Goal: Information Seeking & Learning: Find specific fact

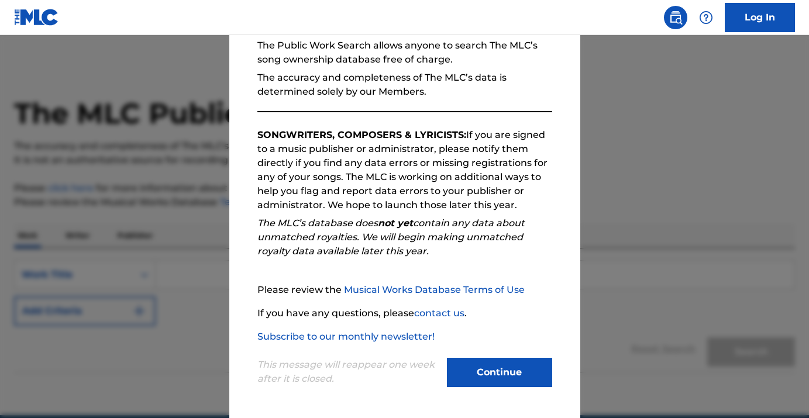
scroll to position [53, 0]
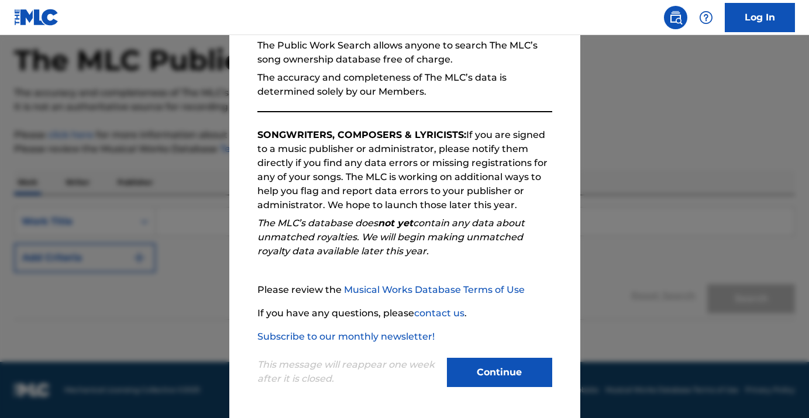
click at [481, 381] on button "Continue" at bounding box center [499, 372] width 105 height 29
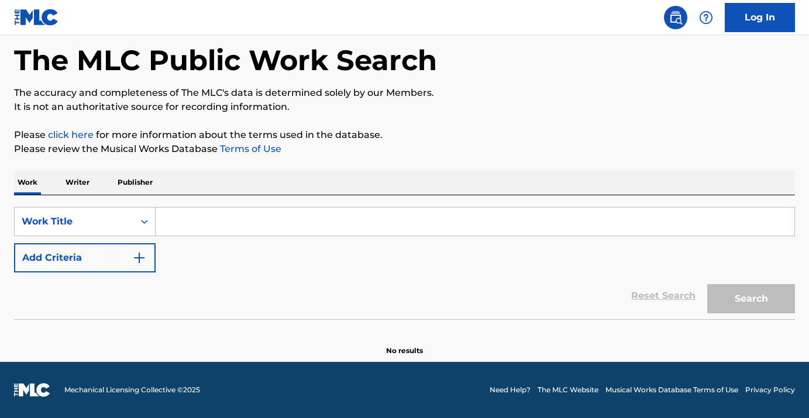
click at [194, 229] on input "Search Form" at bounding box center [475, 222] width 639 height 28
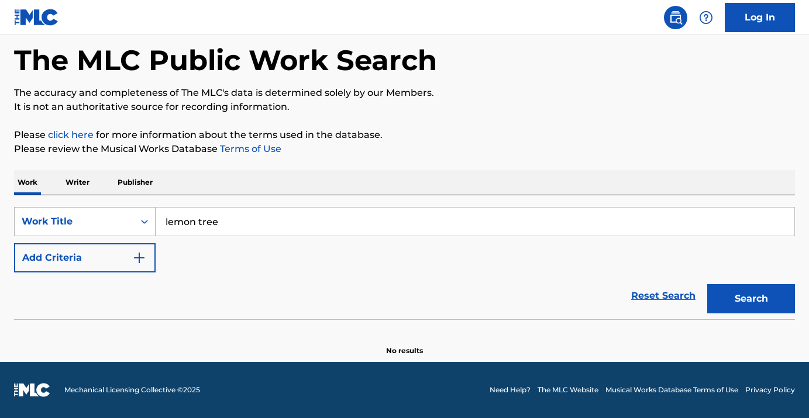
click at [111, 216] on div "Work Title" at bounding box center [74, 222] width 105 height 14
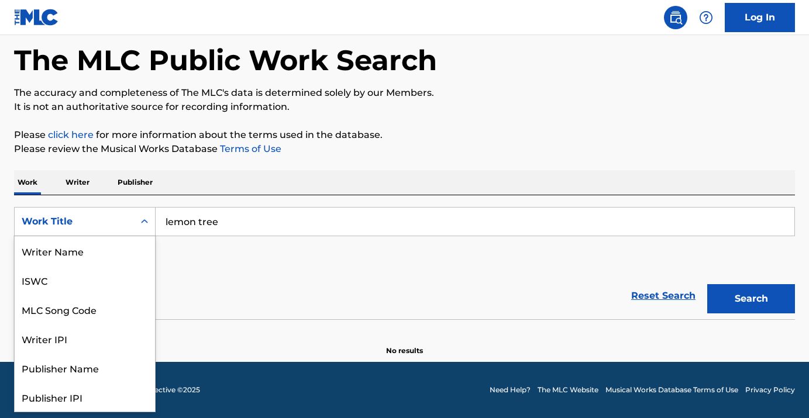
scroll to position [58, 0]
click at [111, 216] on div "Work Title" at bounding box center [74, 222] width 105 height 14
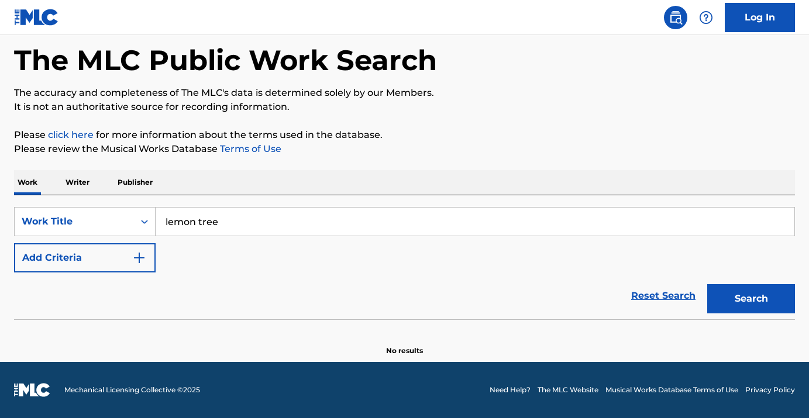
click at [736, 299] on button "Search" at bounding box center [751, 298] width 88 height 29
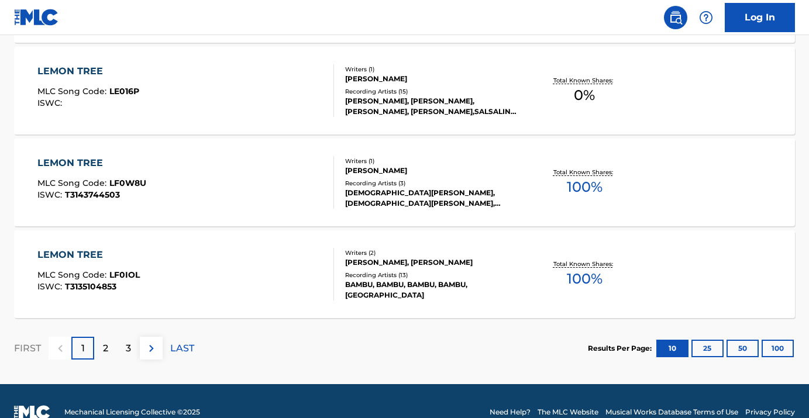
scroll to position [1013, 0]
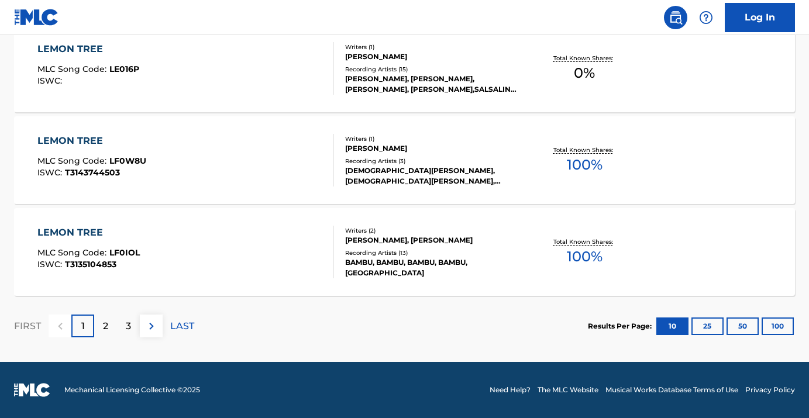
click at [101, 323] on div "2" at bounding box center [105, 326] width 23 height 23
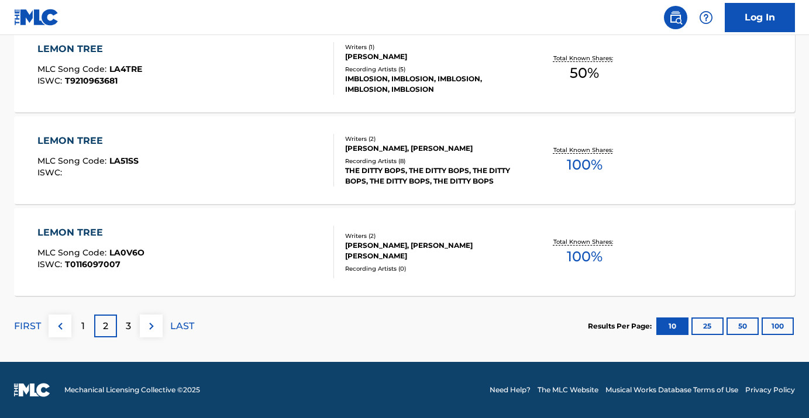
click at [126, 325] on p "3" at bounding box center [128, 326] width 5 height 14
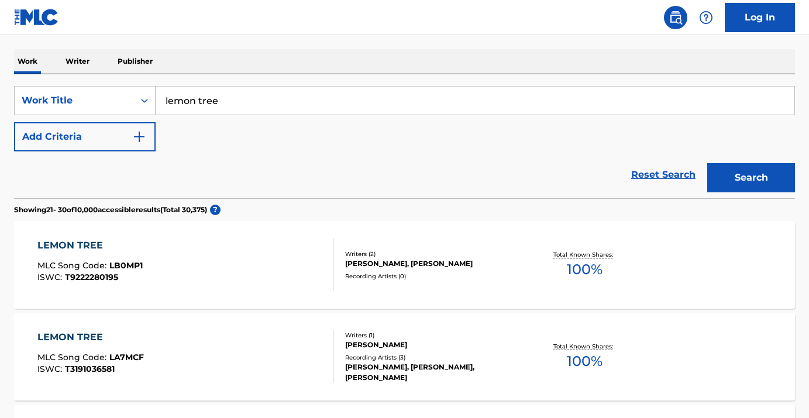
scroll to position [175, 0]
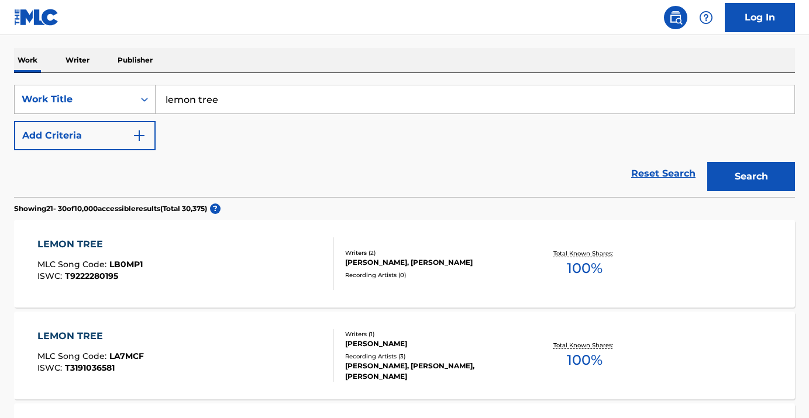
click at [89, 108] on div "Work Title" at bounding box center [74, 99] width 119 height 22
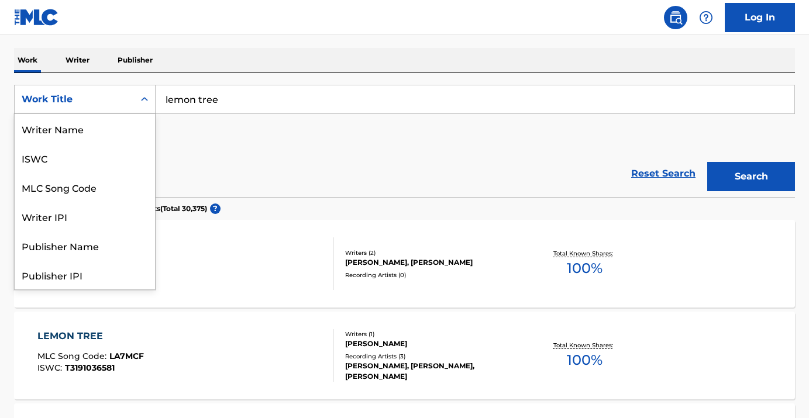
scroll to position [58, 0]
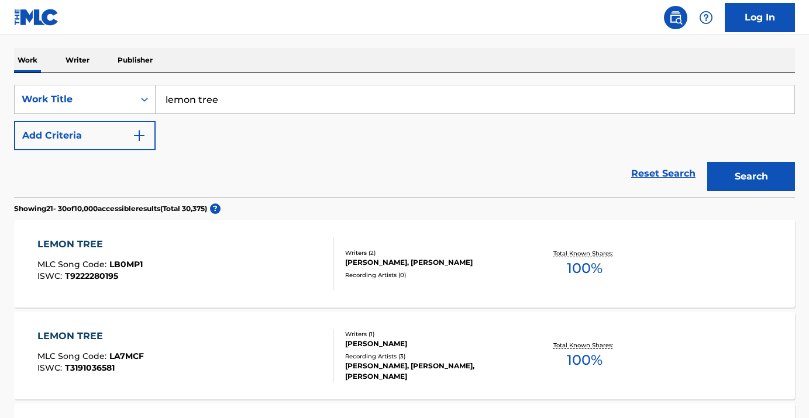
click at [112, 101] on div "Work Title" at bounding box center [74, 99] width 105 height 14
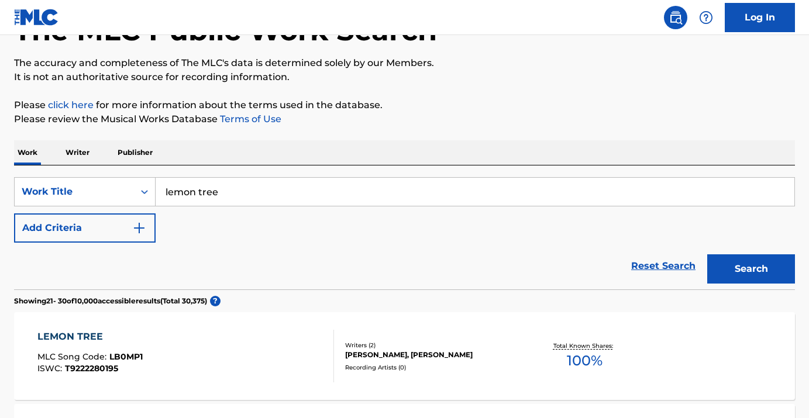
scroll to position [56, 0]
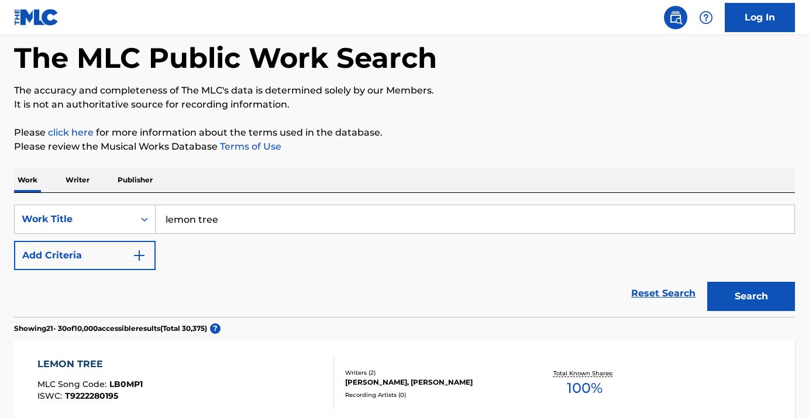
click at [249, 216] on input "lemon tree" at bounding box center [475, 219] width 639 height 28
click at [707, 282] on button "Search" at bounding box center [751, 296] width 88 height 29
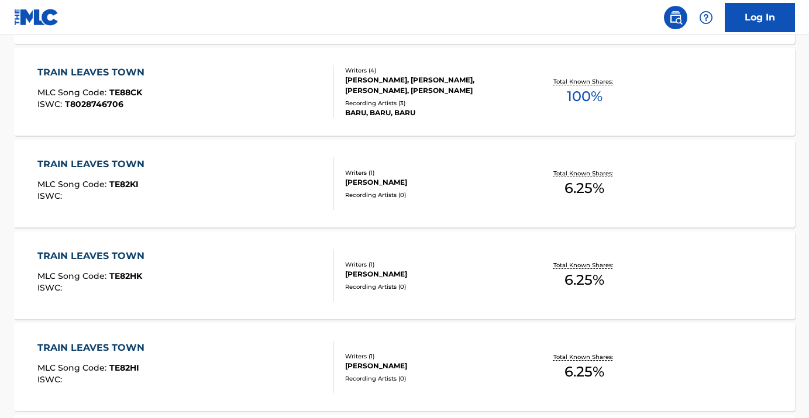
scroll to position [623, 0]
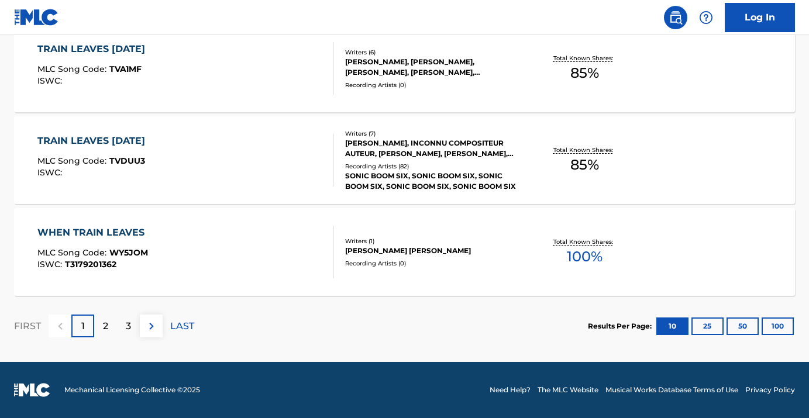
click at [118, 323] on div "3" at bounding box center [128, 326] width 23 height 23
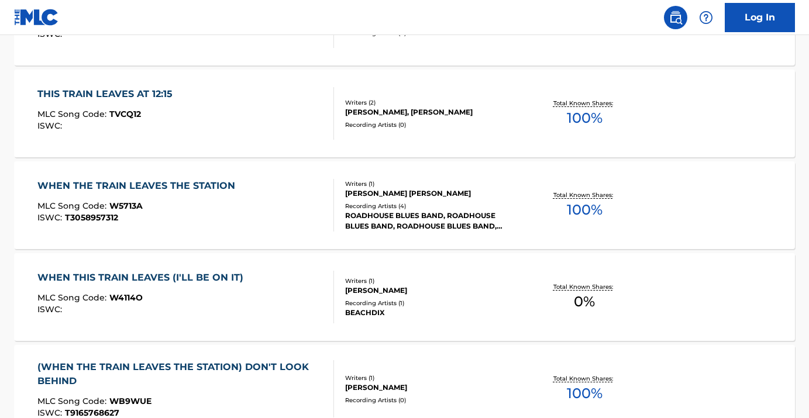
scroll to position [1013, 0]
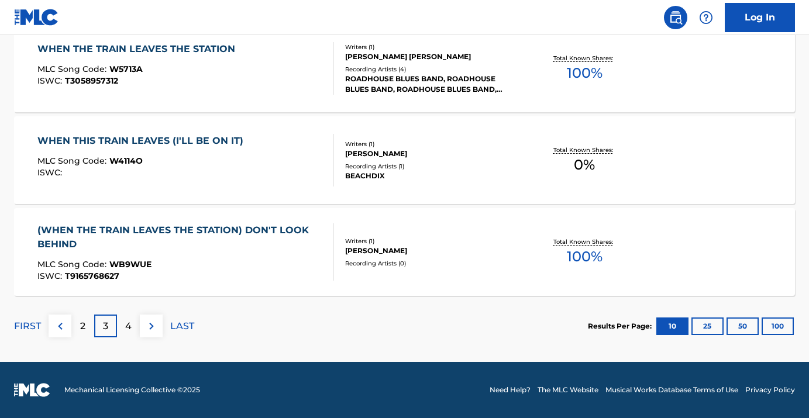
click at [89, 322] on div "2" at bounding box center [82, 326] width 23 height 23
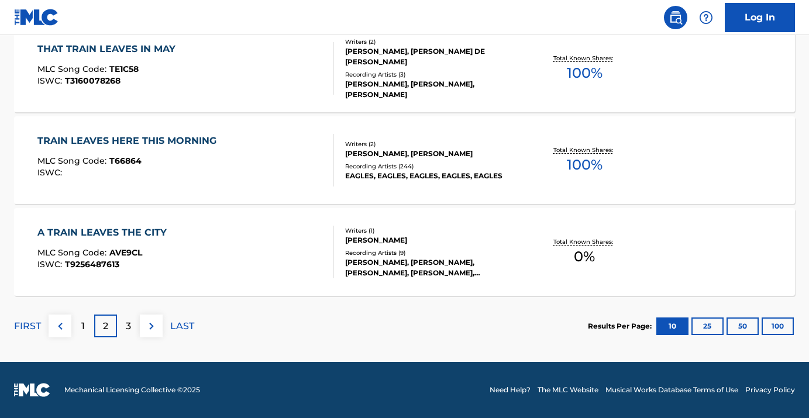
scroll to position [0, 0]
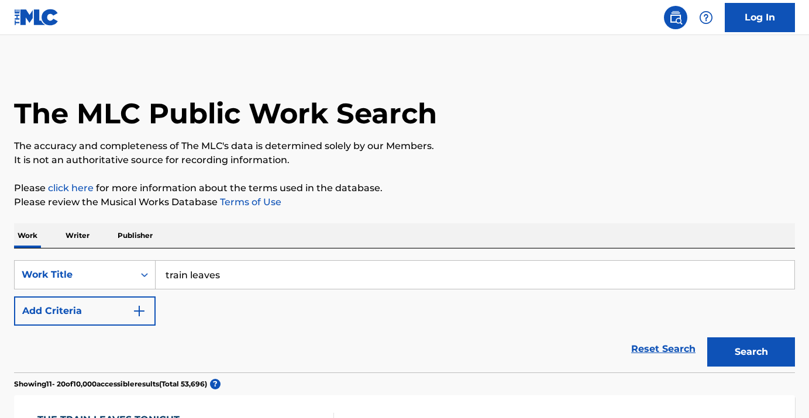
click at [198, 277] on input "train leaves" at bounding box center [475, 275] width 639 height 28
click at [707, 337] on button "Search" at bounding box center [751, 351] width 88 height 29
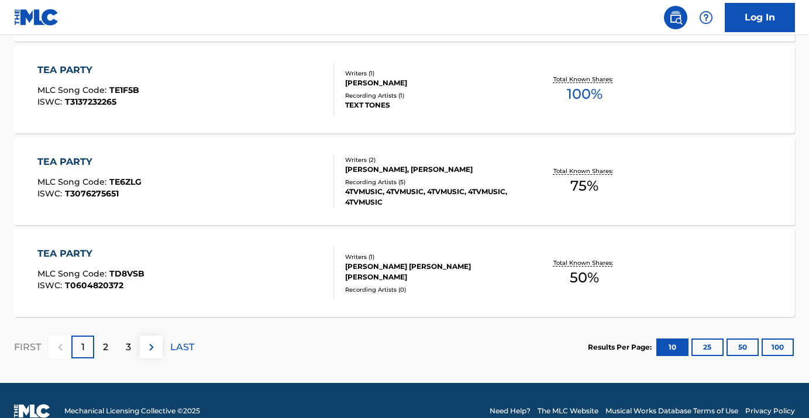
scroll to position [1013, 0]
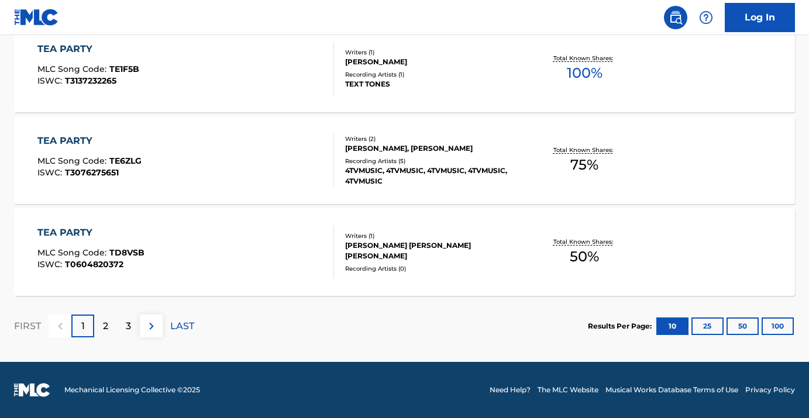
click at [104, 331] on p "2" at bounding box center [105, 326] width 5 height 14
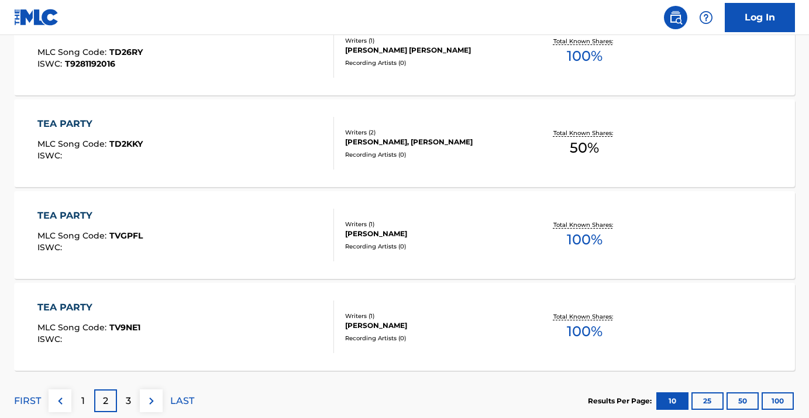
click at [129, 404] on p "3" at bounding box center [128, 401] width 5 height 14
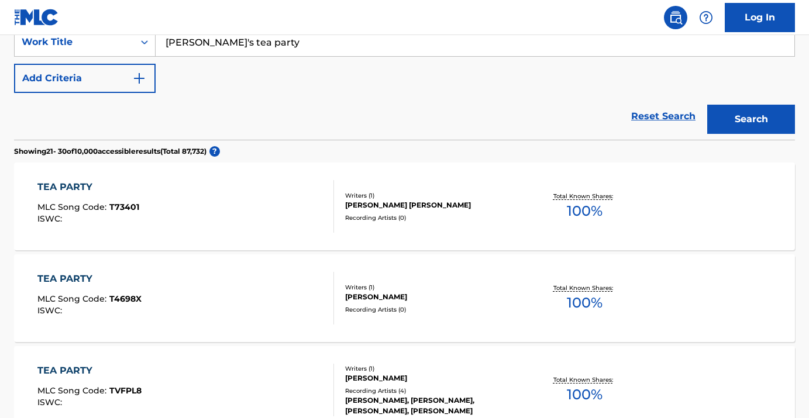
scroll to position [0, 0]
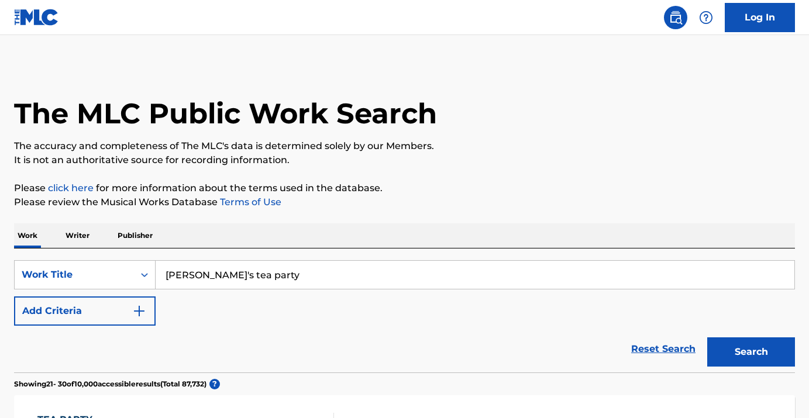
click at [218, 272] on input "[PERSON_NAME]'s tea party" at bounding box center [475, 275] width 639 height 28
type input "pothos"
click at [707, 337] on button "Search" at bounding box center [751, 351] width 88 height 29
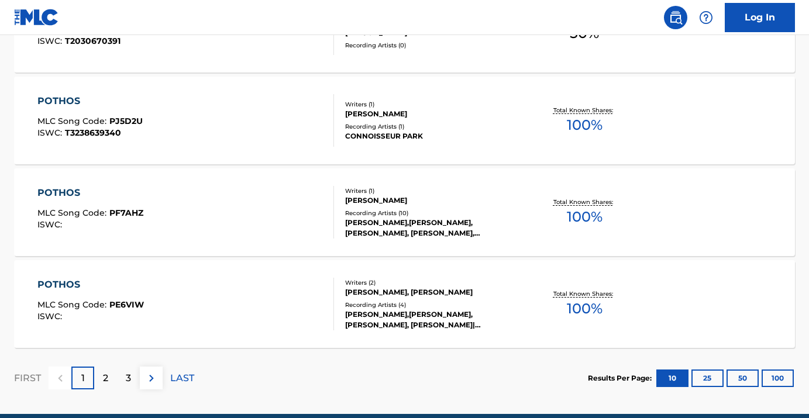
scroll to position [1013, 0]
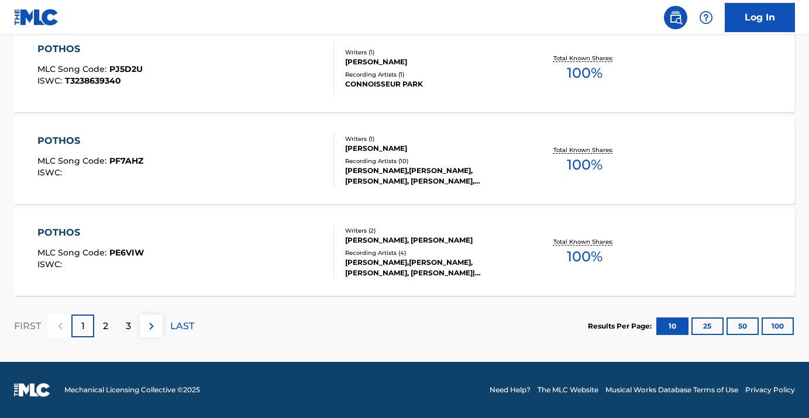
click at [107, 327] on p "2" at bounding box center [105, 326] width 5 height 14
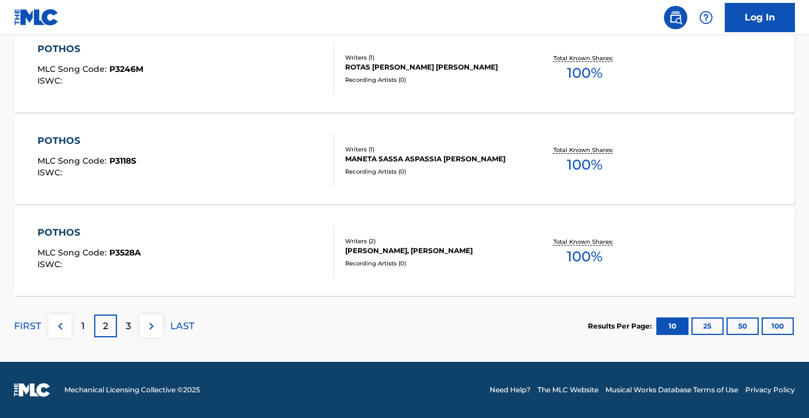
click at [129, 327] on p "3" at bounding box center [128, 326] width 5 height 14
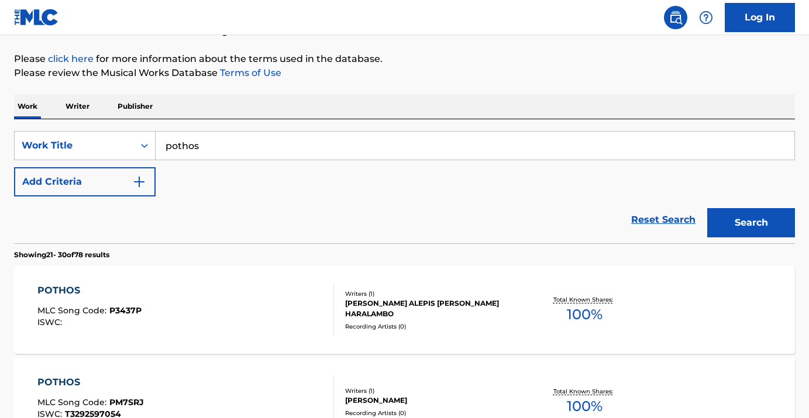
scroll to position [0, 0]
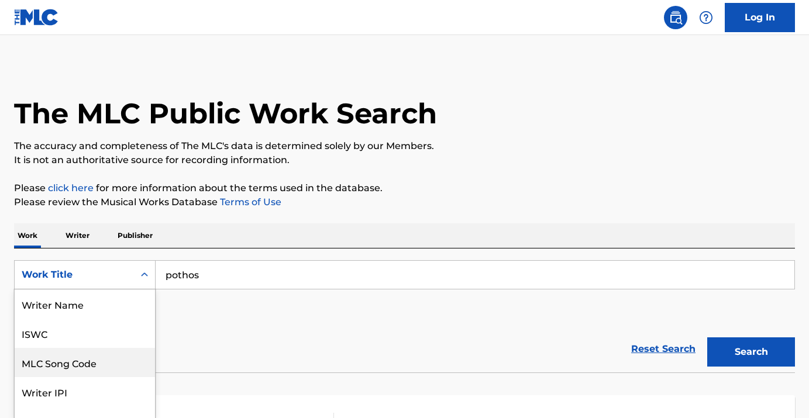
click at [112, 277] on div "MLC Song Code, 3 of 8. 8 results available. Use Up and Down to choose options, …" at bounding box center [85, 274] width 142 height 29
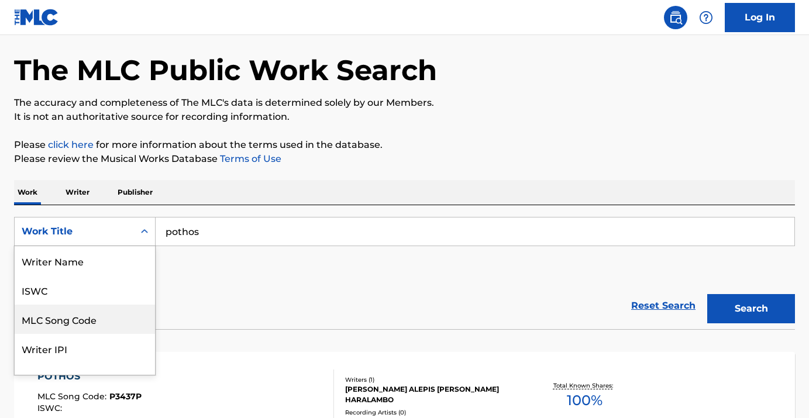
scroll to position [47, 0]
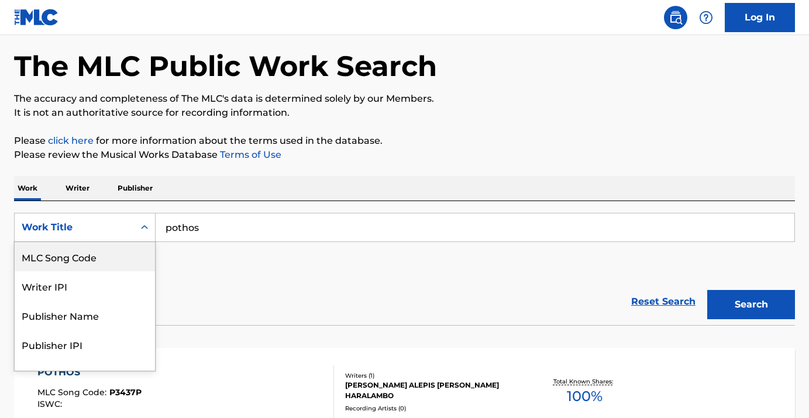
click at [78, 178] on p "Writer" at bounding box center [77, 188] width 31 height 25
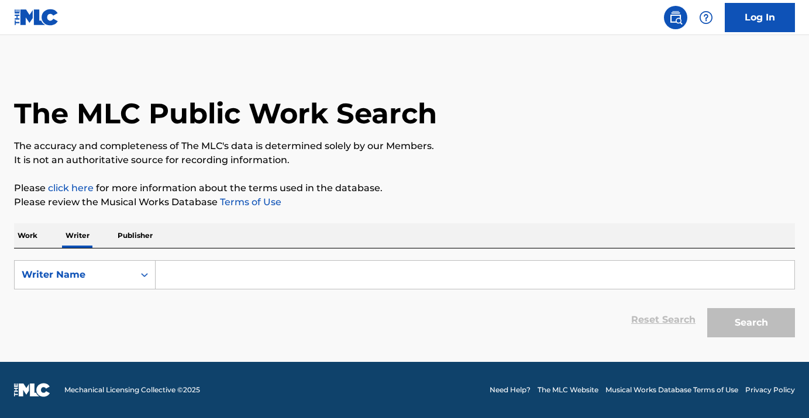
click at [178, 268] on input "Search Form" at bounding box center [475, 275] width 639 height 28
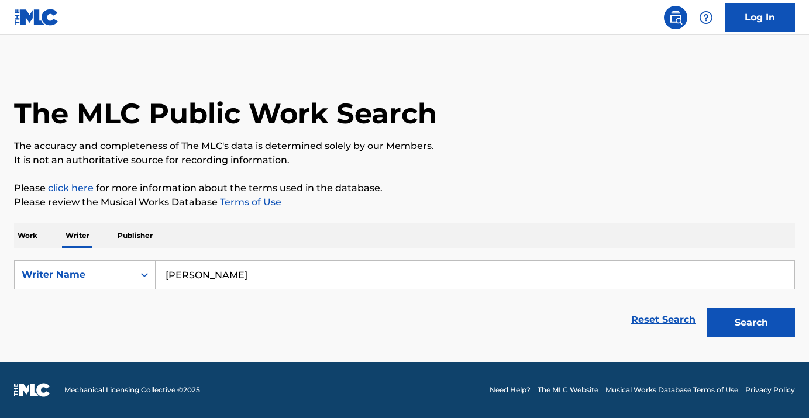
type input "[PERSON_NAME]"
click at [766, 320] on button "Search" at bounding box center [751, 322] width 88 height 29
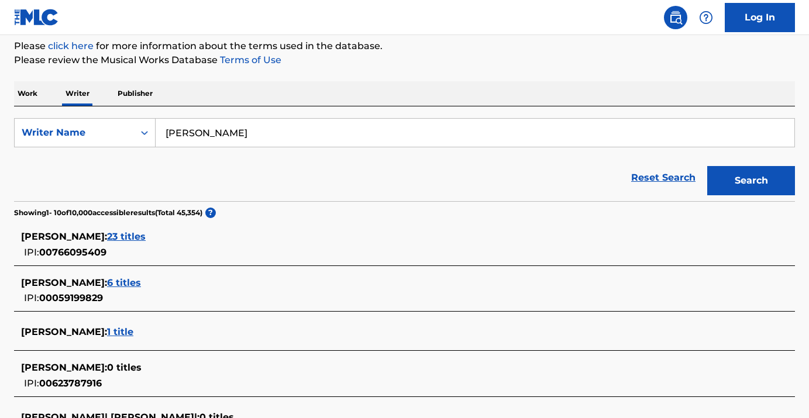
scroll to position [143, 0]
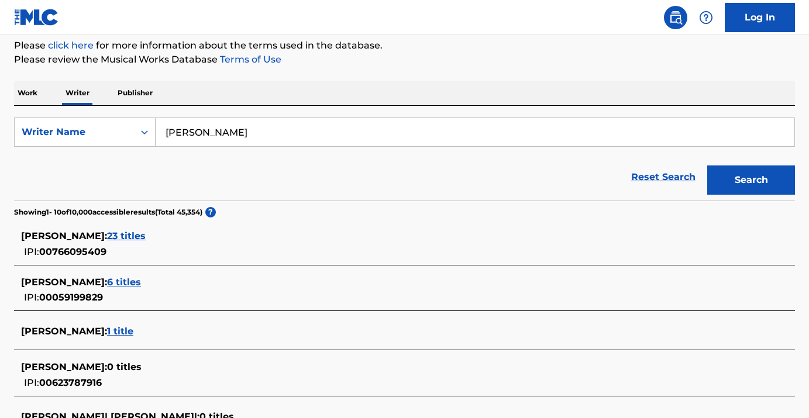
click at [146, 239] on span "23 titles" at bounding box center [126, 235] width 39 height 11
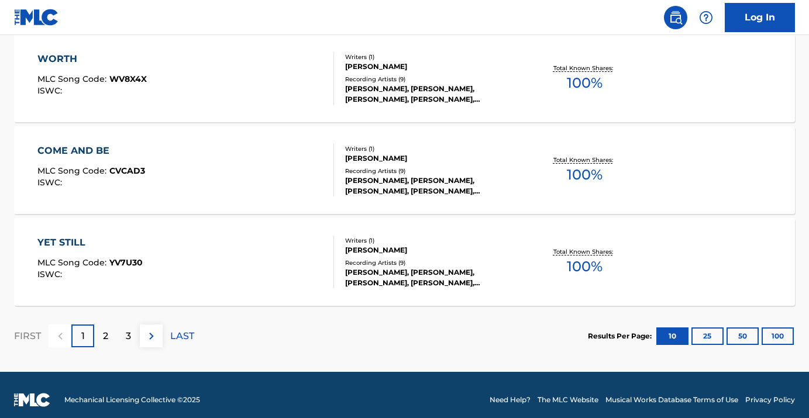
scroll to position [1006, 0]
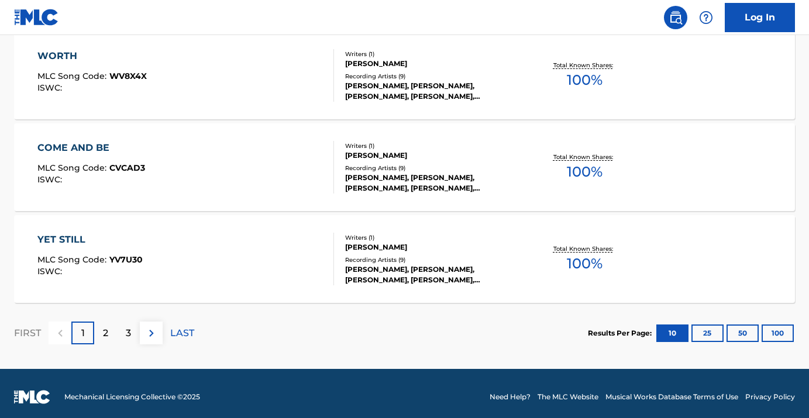
click at [100, 335] on div "2" at bounding box center [105, 333] width 23 height 23
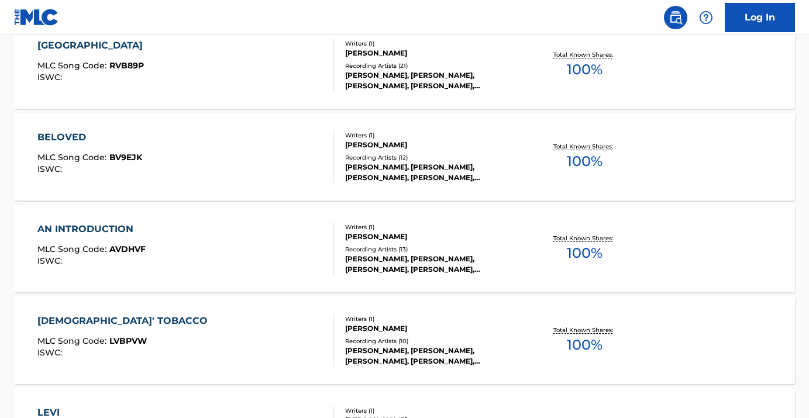
scroll to position [1013, 0]
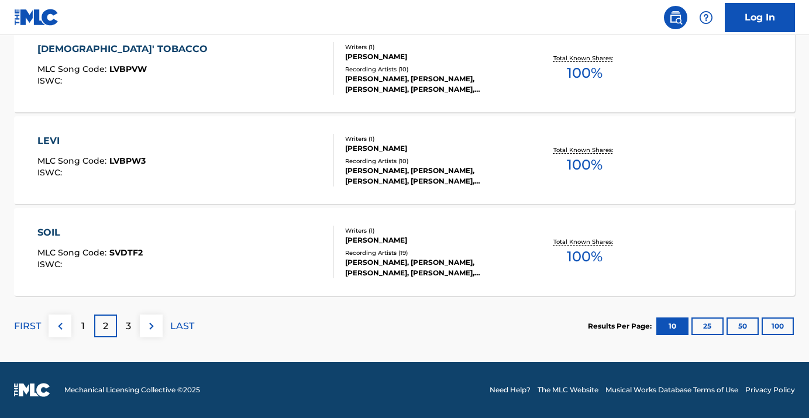
click at [131, 324] on div "3" at bounding box center [128, 326] width 23 height 23
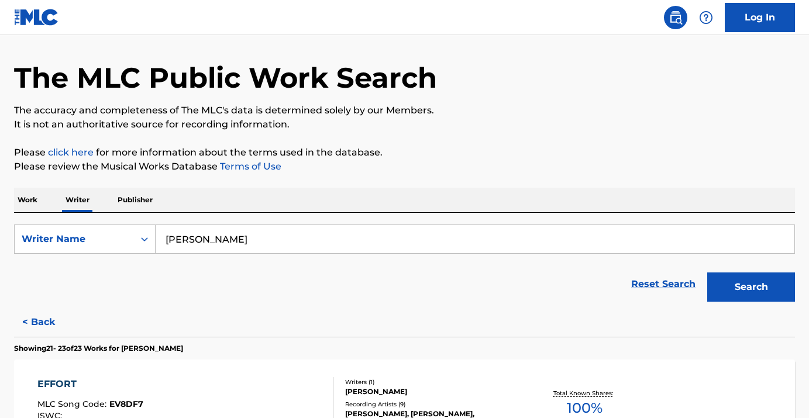
scroll to position [0, 0]
